Goal: Information Seeking & Learning: Find specific fact

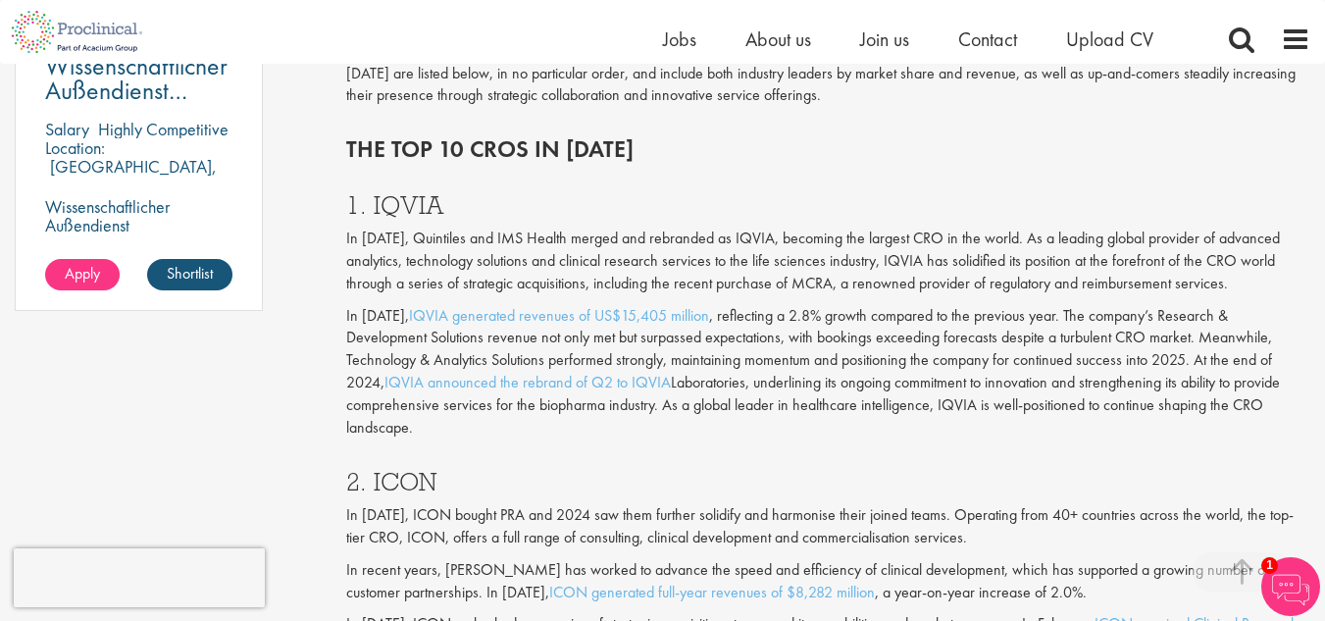
scroll to position [1581, 0]
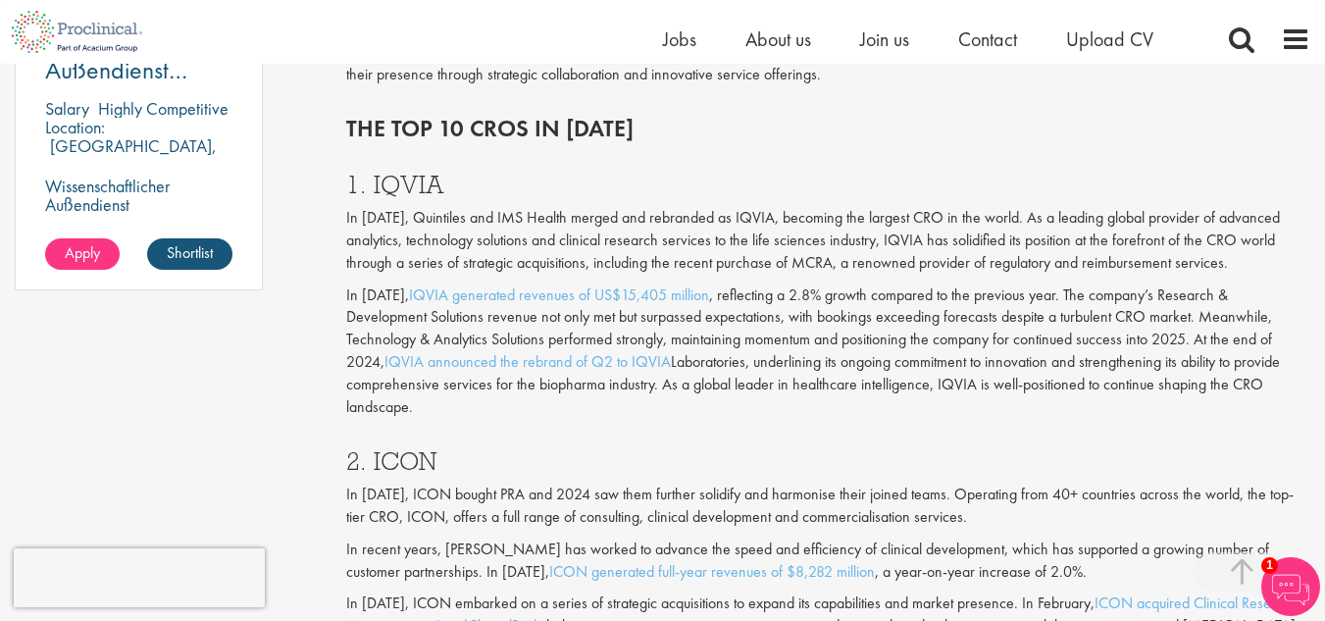
click at [407, 197] on h3 "1. IQVIA" at bounding box center [828, 185] width 964 height 26
copy h3 "IQVIA"
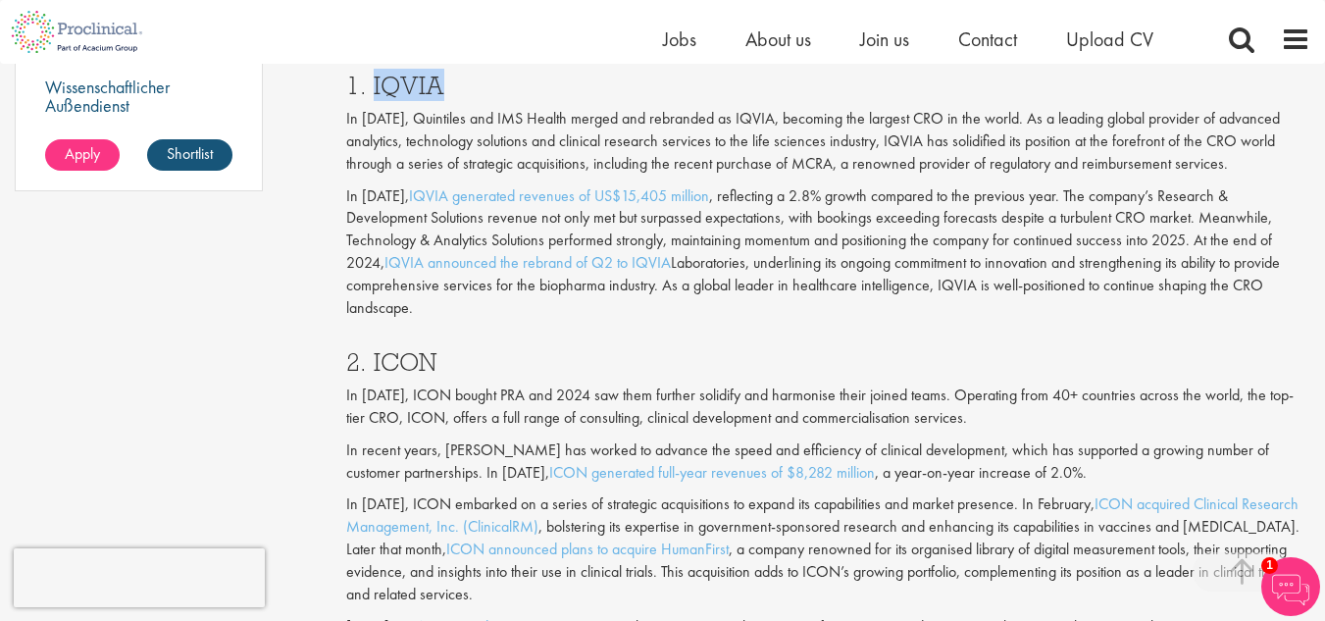
scroll to position [1674, 0]
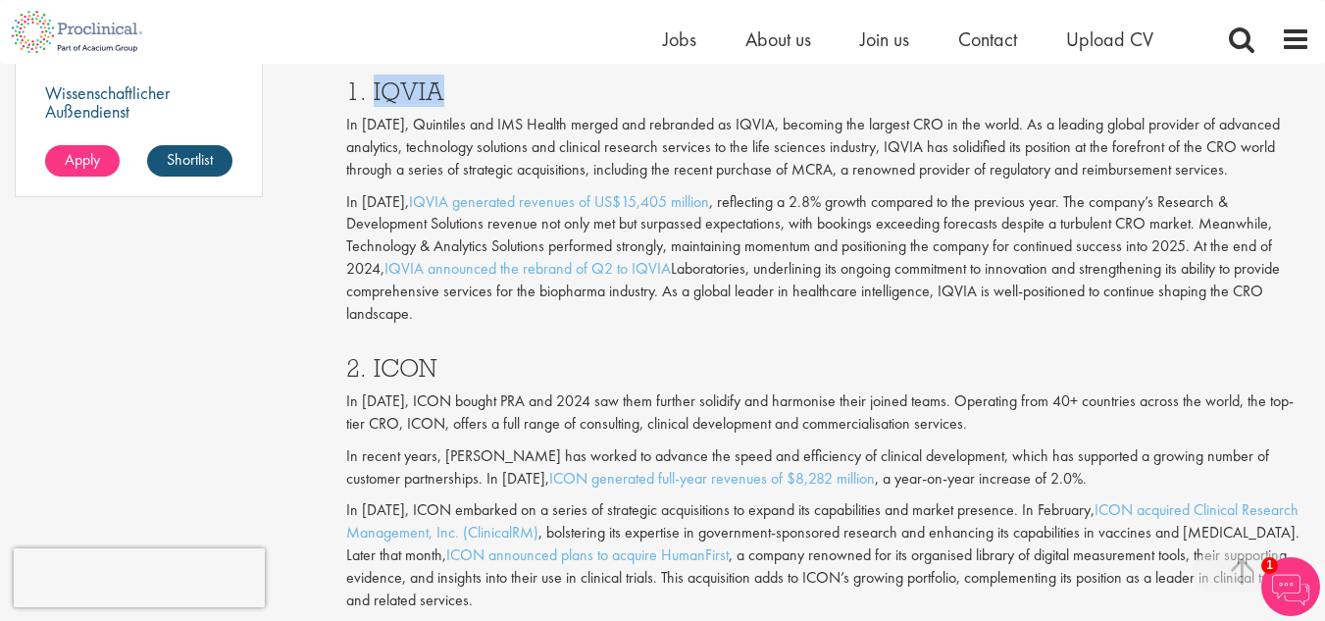
copy h3 "IQVIA"
click at [395, 362] on h3 "2. ICON" at bounding box center [828, 368] width 964 height 26
copy h3 "ICON"
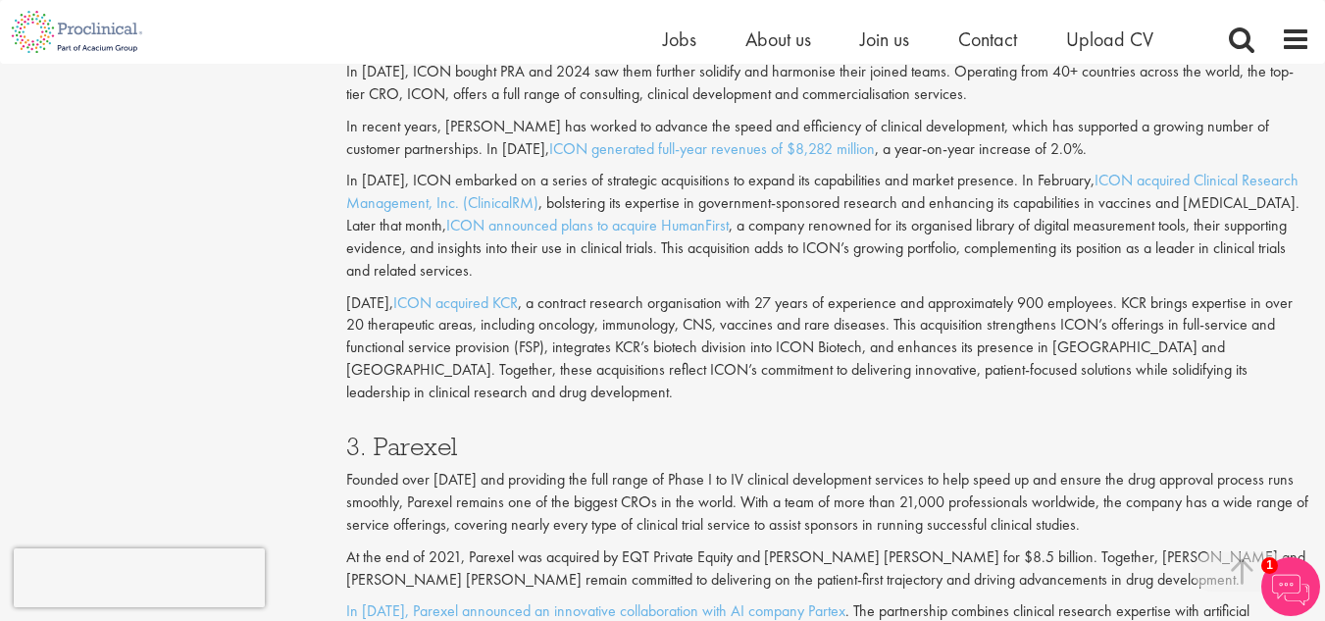
scroll to position [2020, 0]
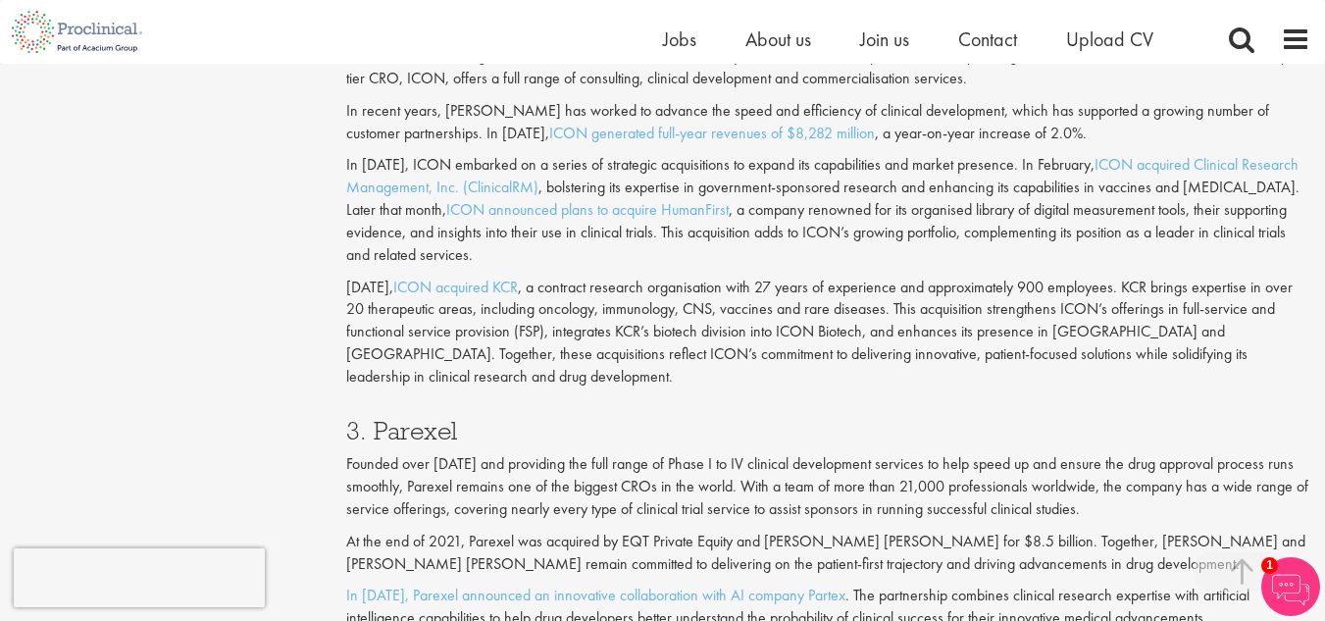
click at [406, 423] on h3 "3. Parexel" at bounding box center [828, 431] width 964 height 26
copy h3 "Parexel"
click at [406, 423] on h3 "3. Parexel" at bounding box center [828, 431] width 964 height 26
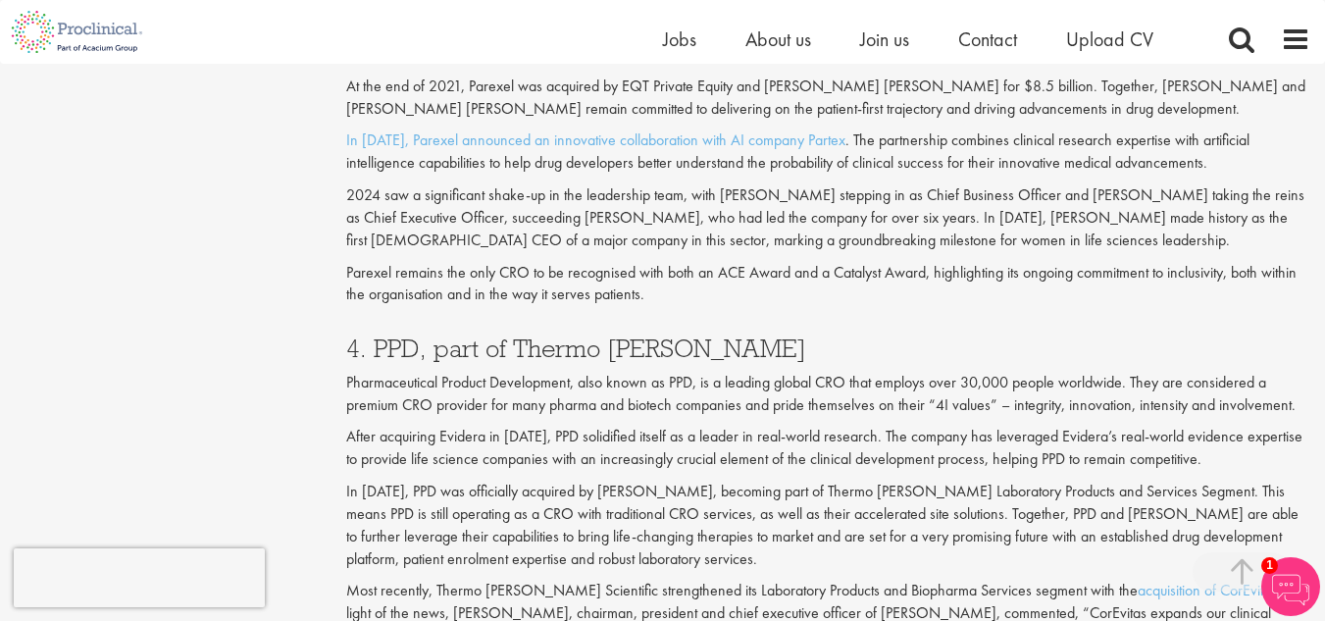
scroll to position [2487, 0]
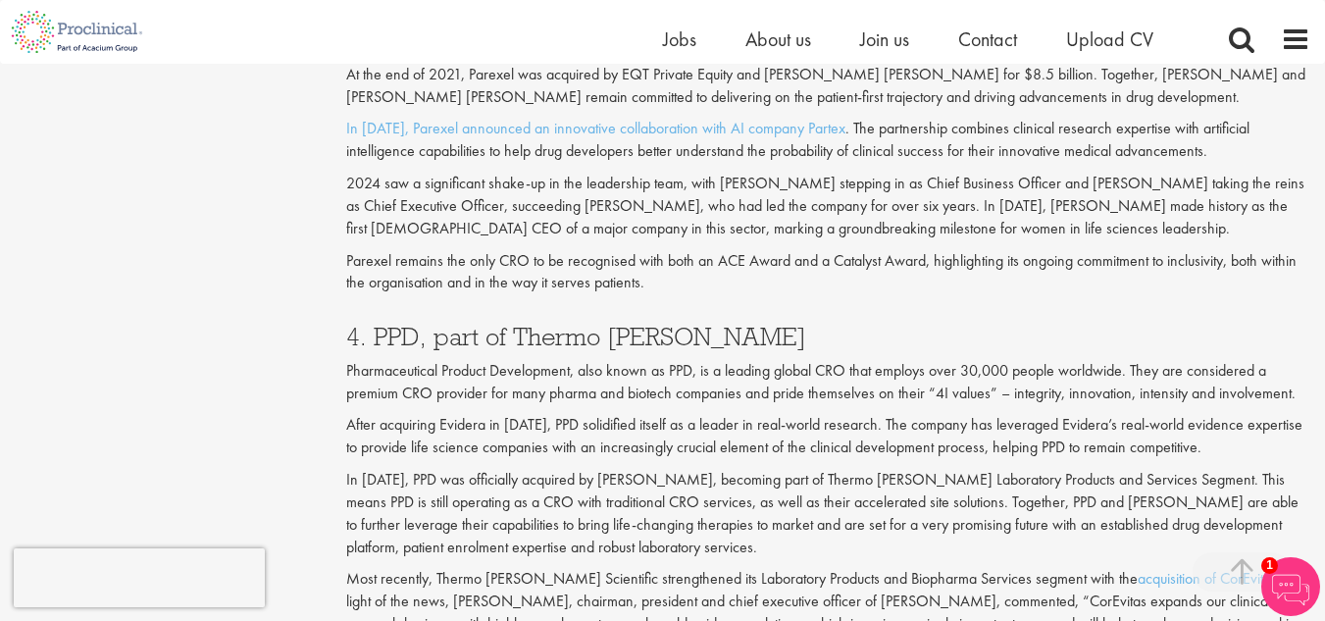
click at [404, 328] on h3 "4. PPD, part of Thermo [PERSON_NAME]" at bounding box center [828, 337] width 964 height 26
copy h3 "PPD"
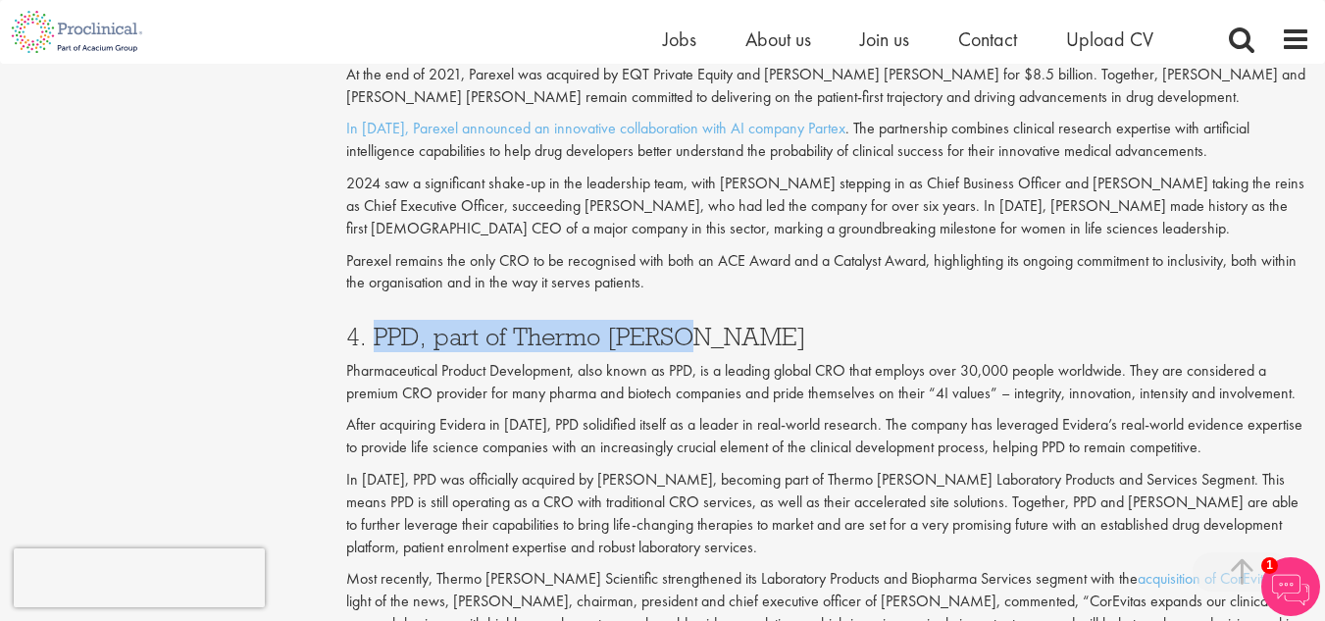
copy h3 "PPD, part of Thermo Fisher"
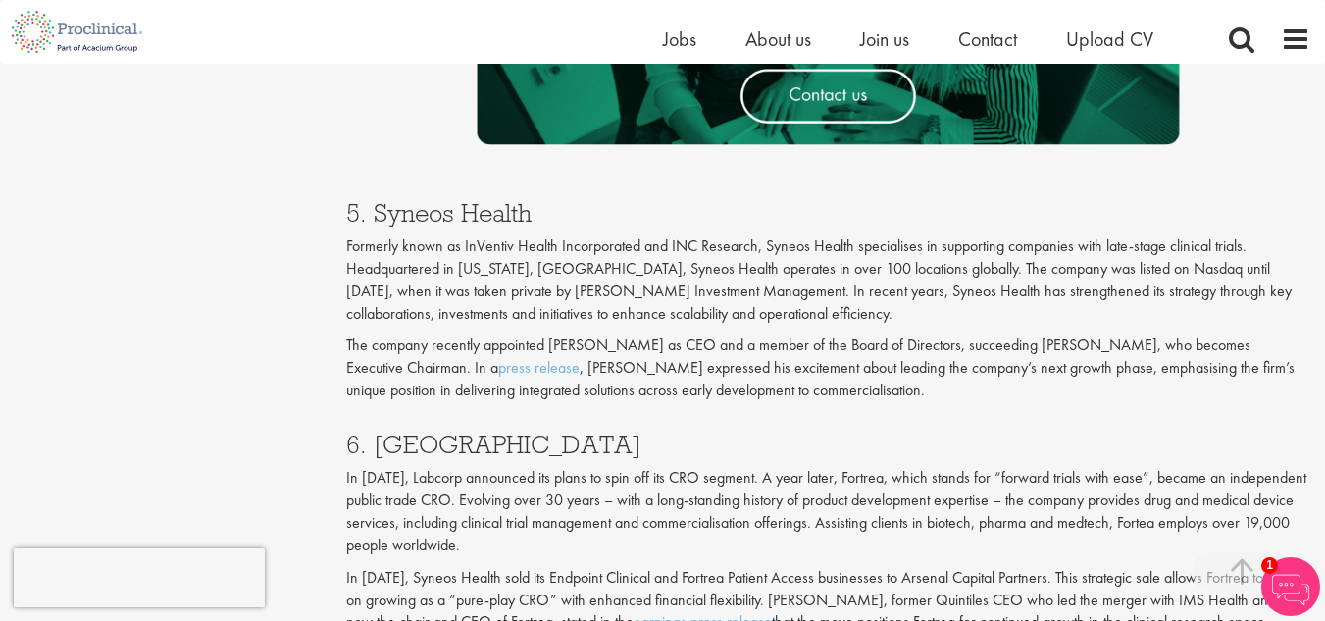
scroll to position [3287, 0]
click at [405, 214] on h3 "5. Syneos Health" at bounding box center [828, 212] width 964 height 26
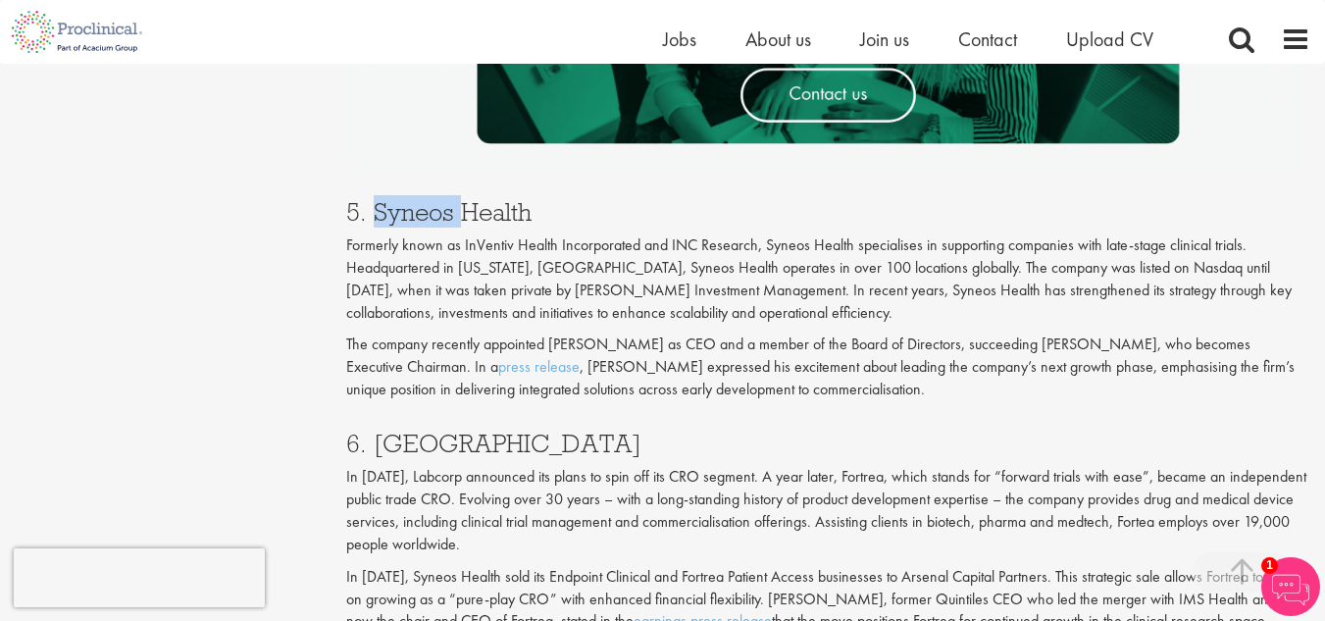
click at [405, 214] on h3 "5. Syneos Health" at bounding box center [828, 212] width 964 height 26
copy h3 "Syneos Health"
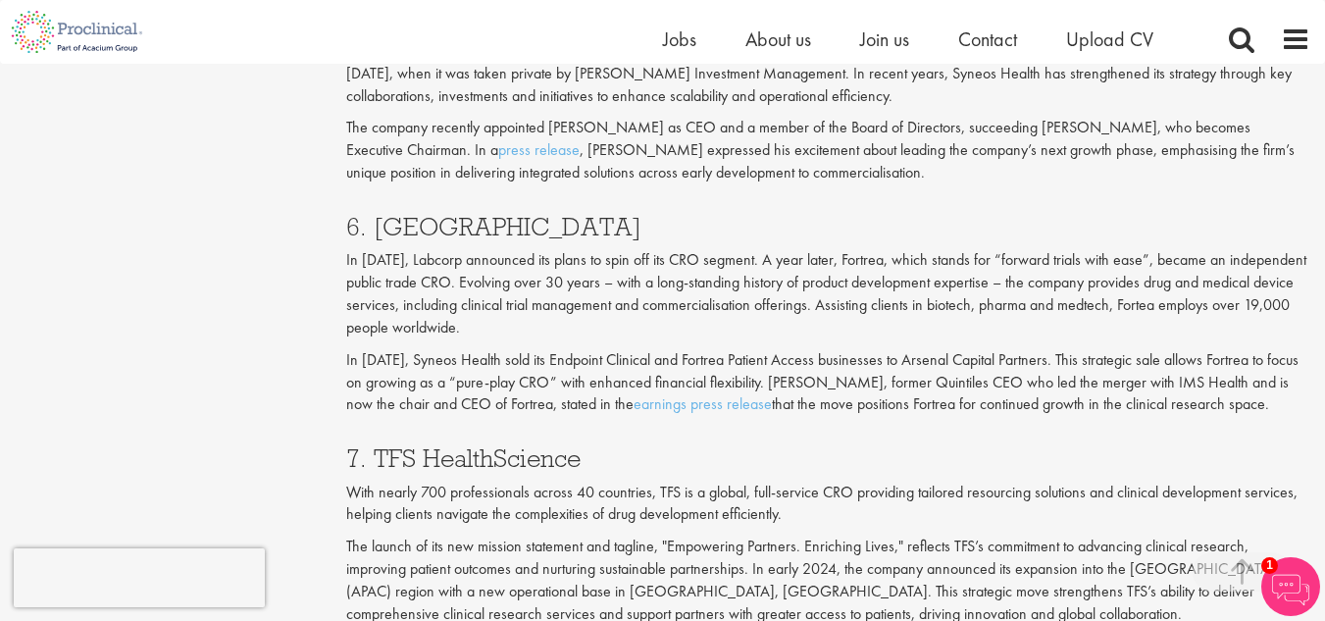
scroll to position [3505, 0]
click at [394, 220] on h3 "6. [GEOGRAPHIC_DATA]" at bounding box center [828, 226] width 964 height 26
copy h3 "Fortrea"
click at [394, 220] on h3 "6. [GEOGRAPHIC_DATA]" at bounding box center [828, 226] width 964 height 26
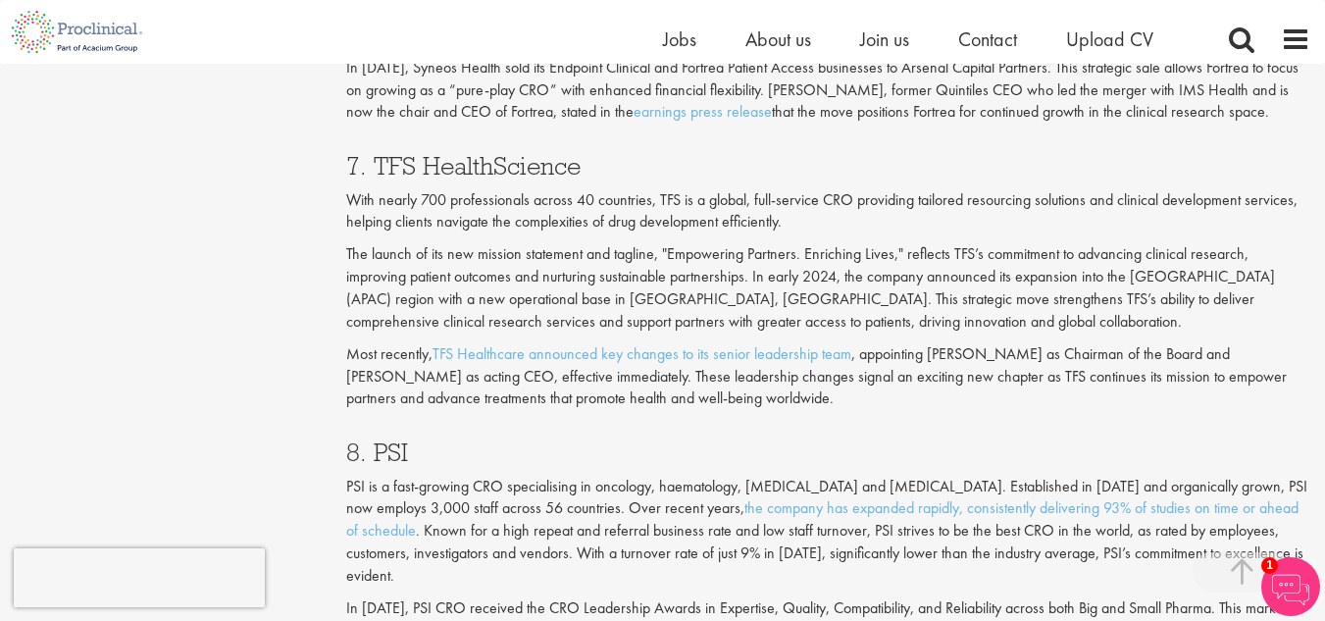
scroll to position [3797, 0]
click at [386, 162] on h3 "7. TFS HealthScience" at bounding box center [828, 165] width 964 height 26
copy h3 "TFS HealthScience"
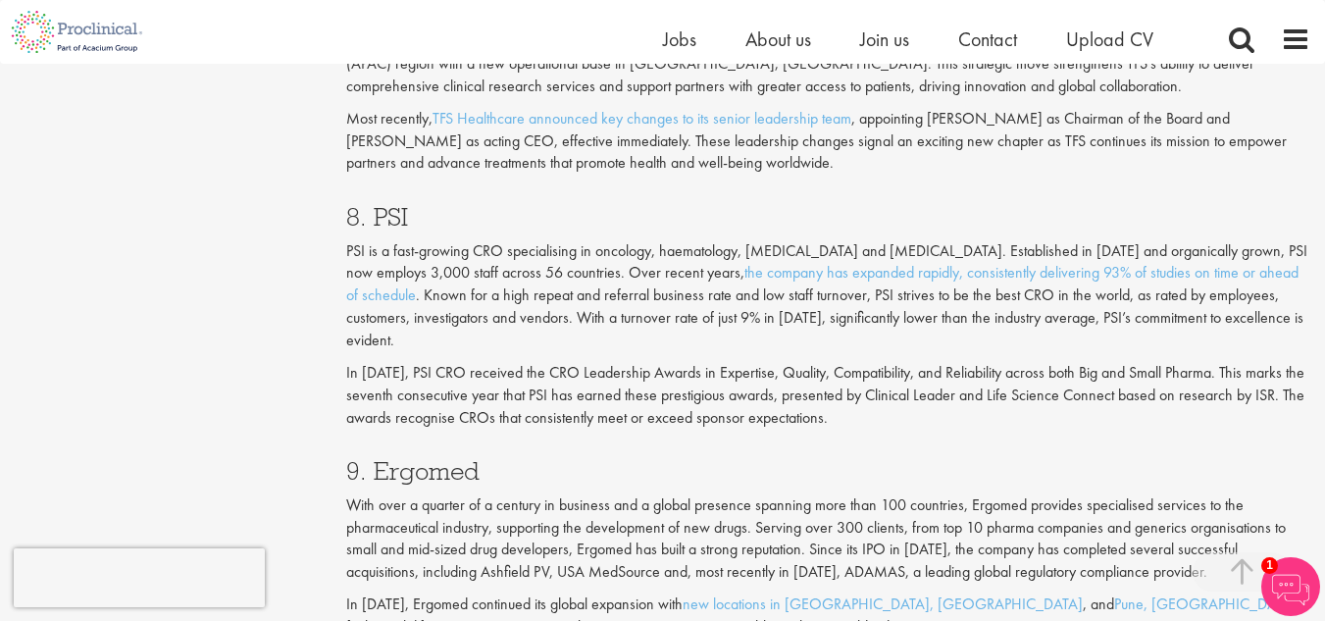
scroll to position [4040, 0]
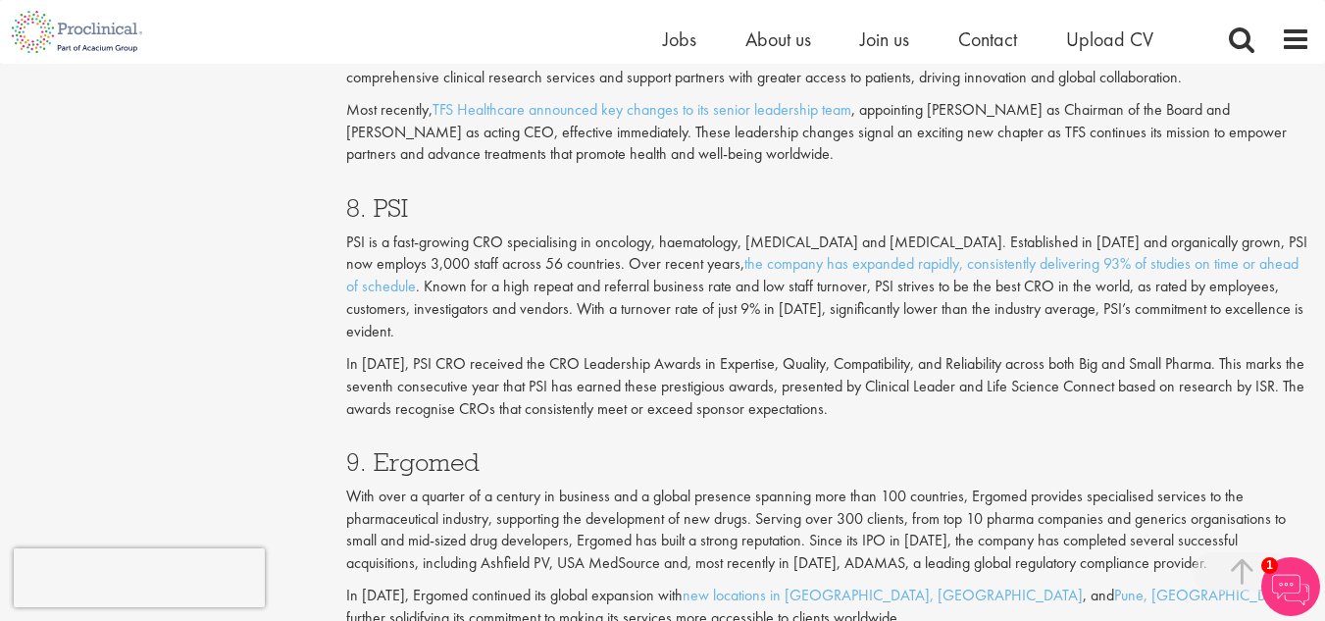
click at [383, 199] on h3 "8. PSI" at bounding box center [828, 208] width 964 height 26
copy h3 "PSI"
click at [383, 199] on h3 "8. PSI" at bounding box center [828, 208] width 964 height 26
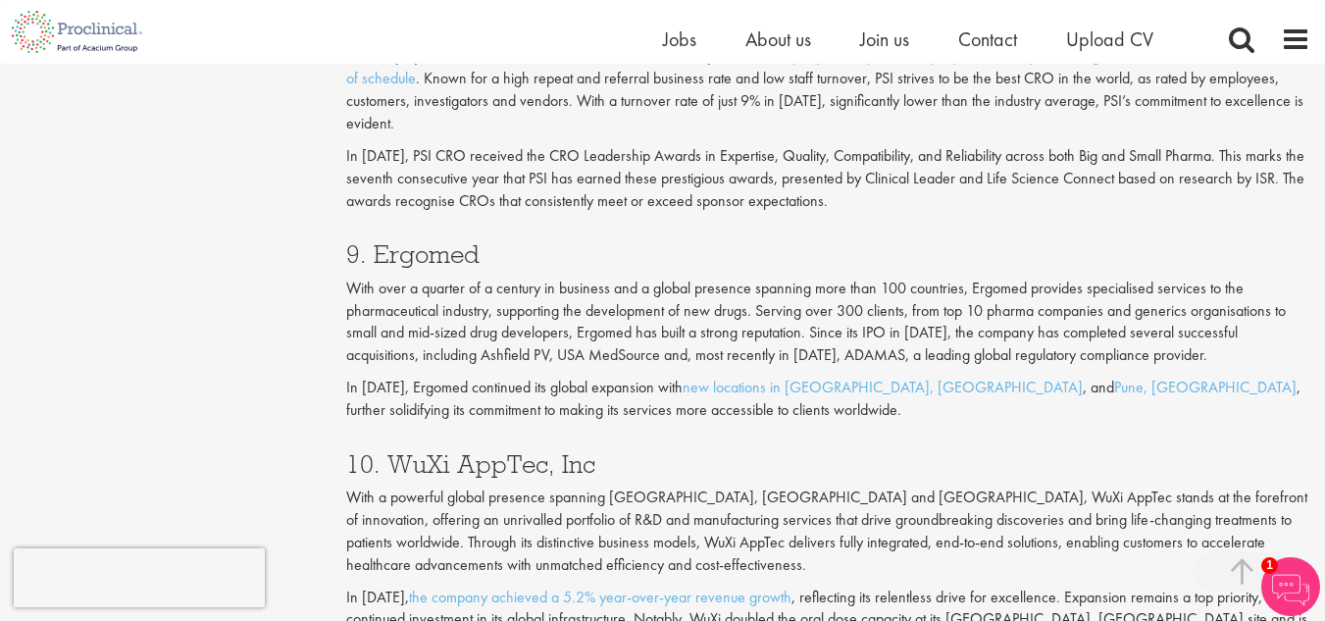
scroll to position [4249, 0]
click at [450, 255] on h3 "9. Ergomed" at bounding box center [828, 253] width 964 height 26
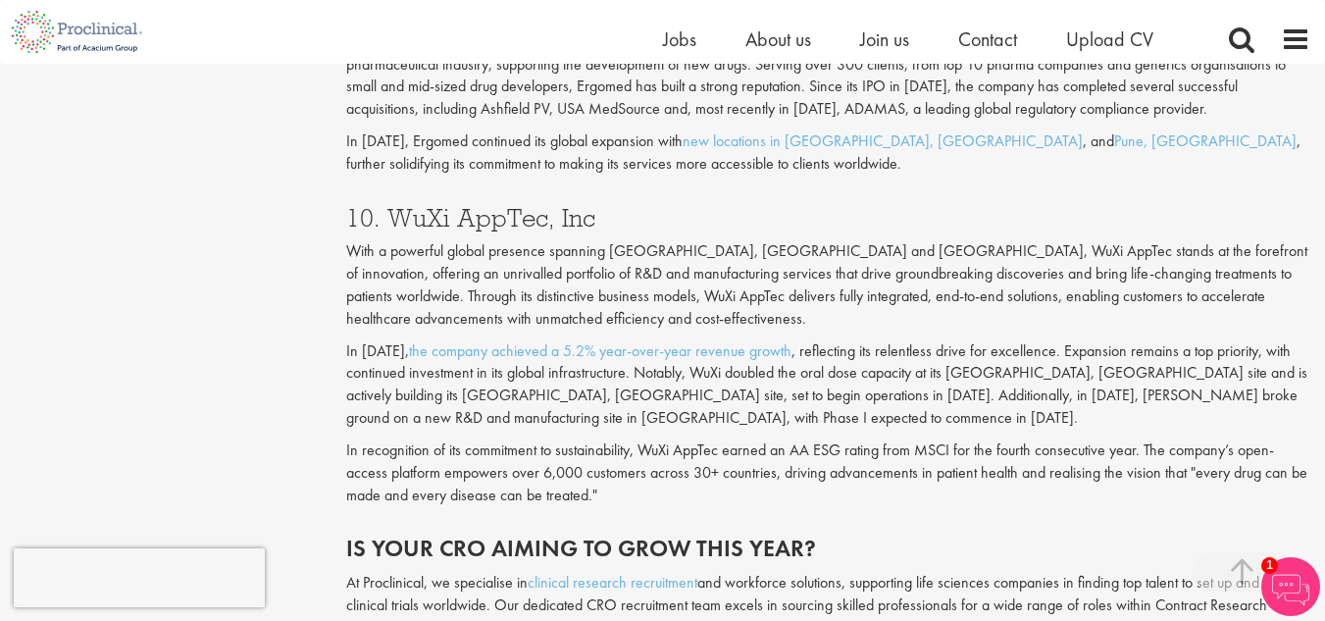
scroll to position [4503, 0]
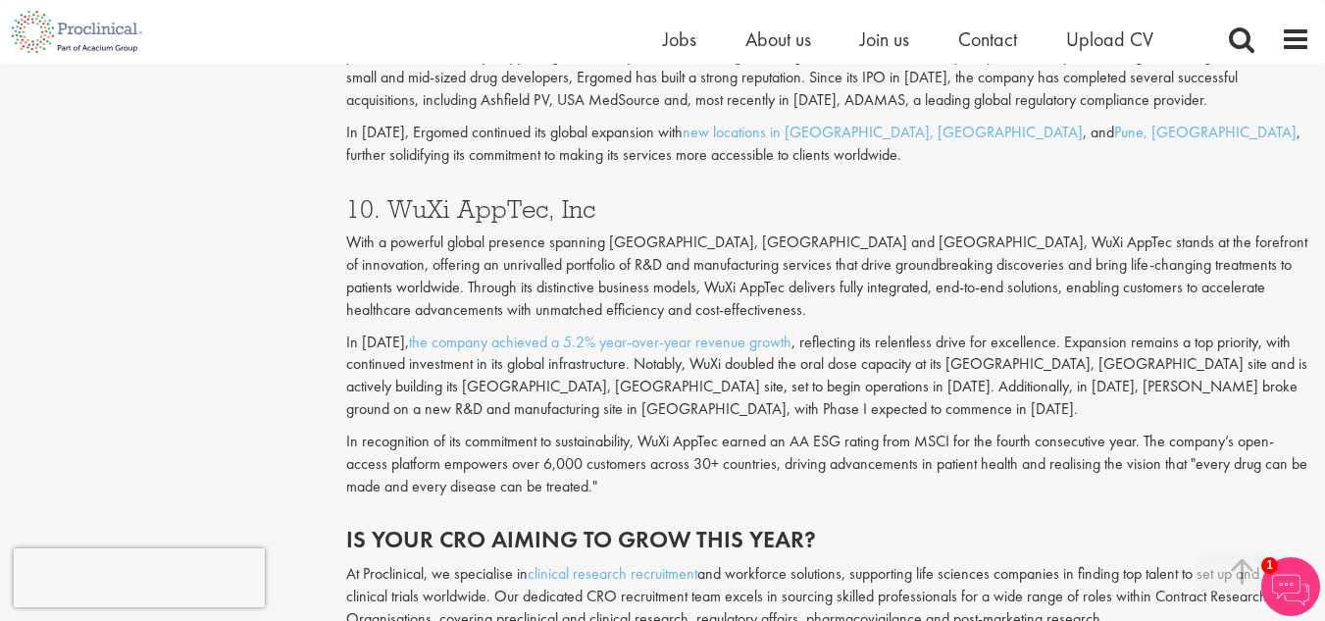
click at [398, 208] on h3 "10. WuXi AppTec, Inc" at bounding box center [828, 209] width 964 height 26
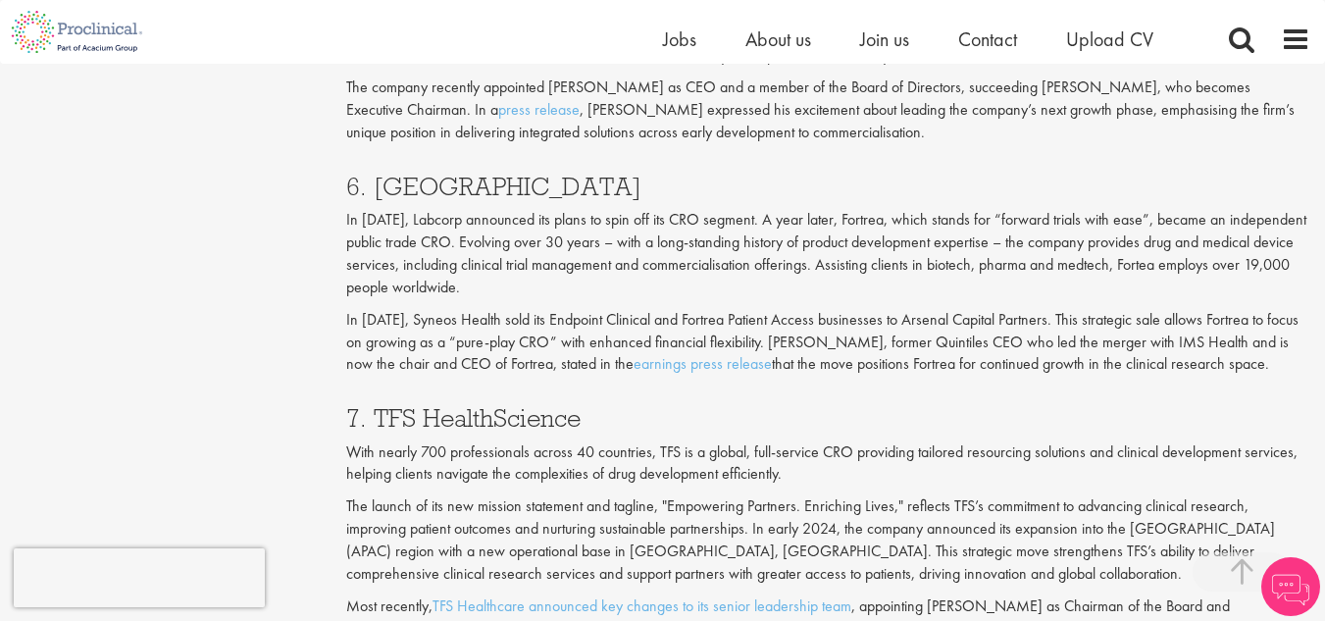
scroll to position [3545, 0]
